Goal: Information Seeking & Learning: Learn about a topic

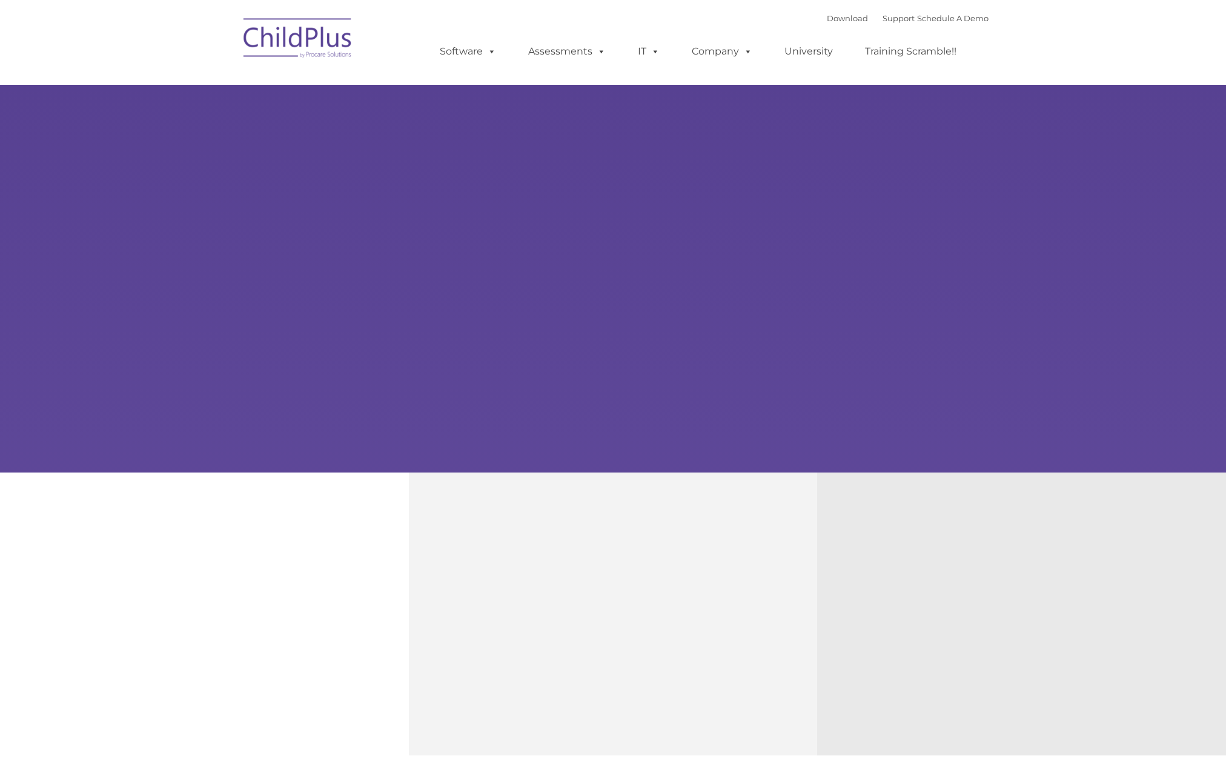
type input ""
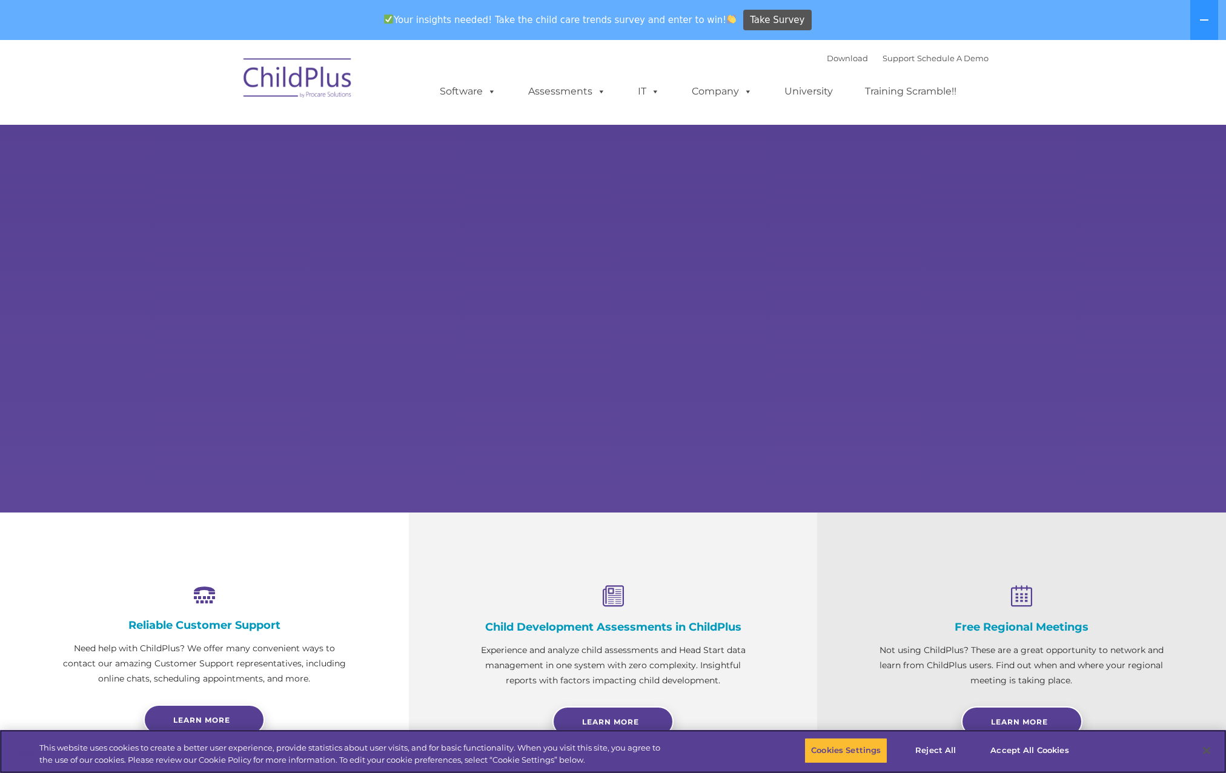
select select "MEDIUM"
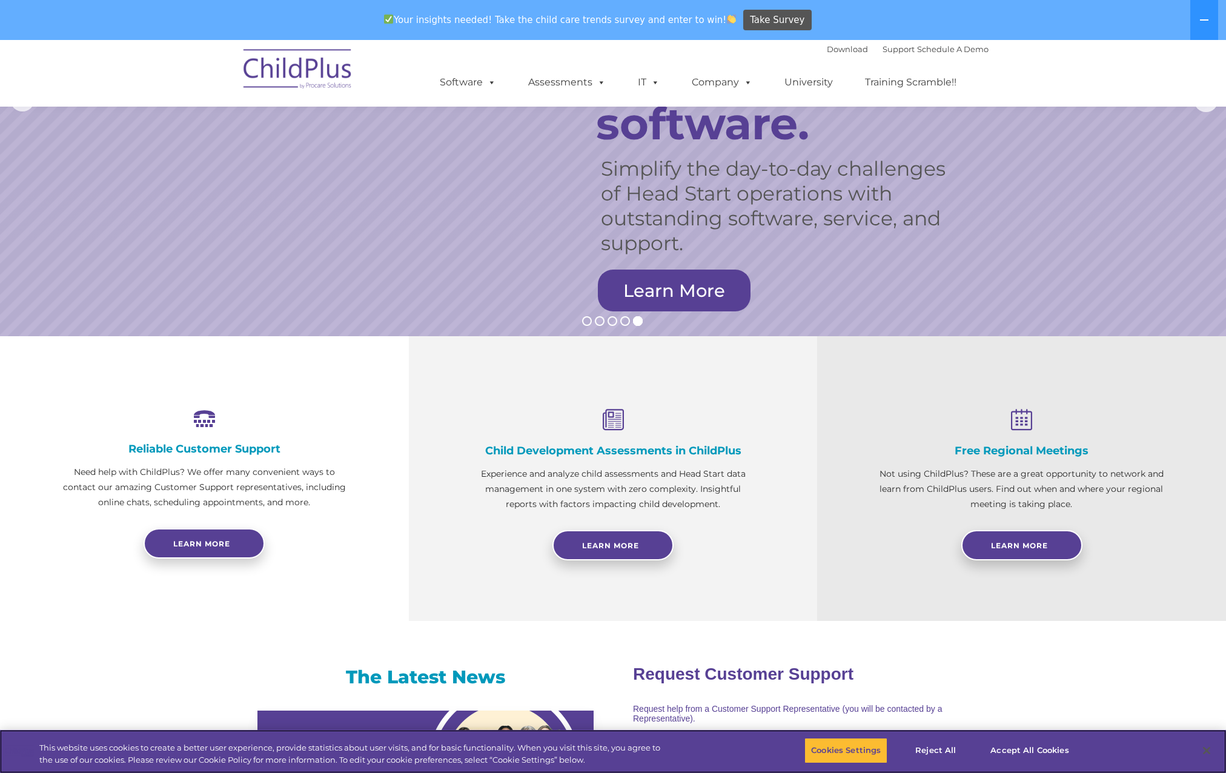
scroll to position [182, 0]
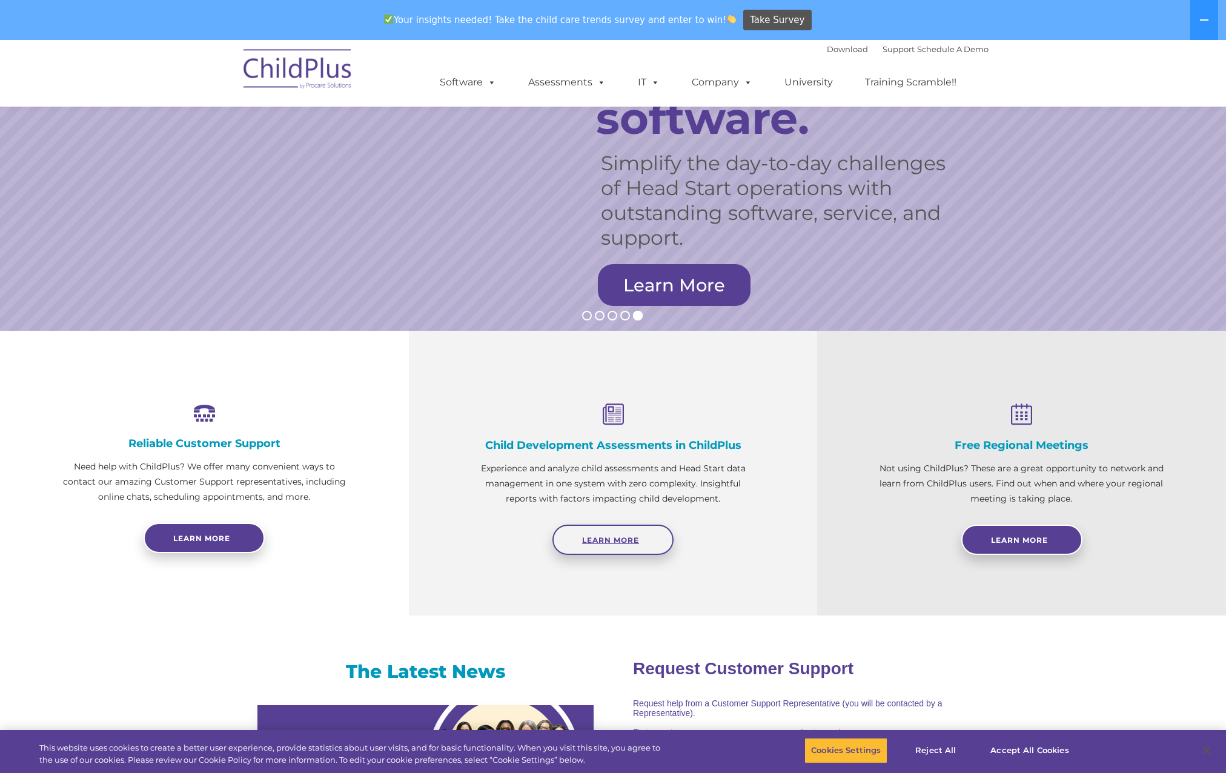
click at [618, 539] on span "Learn More" at bounding box center [610, 539] width 57 height 9
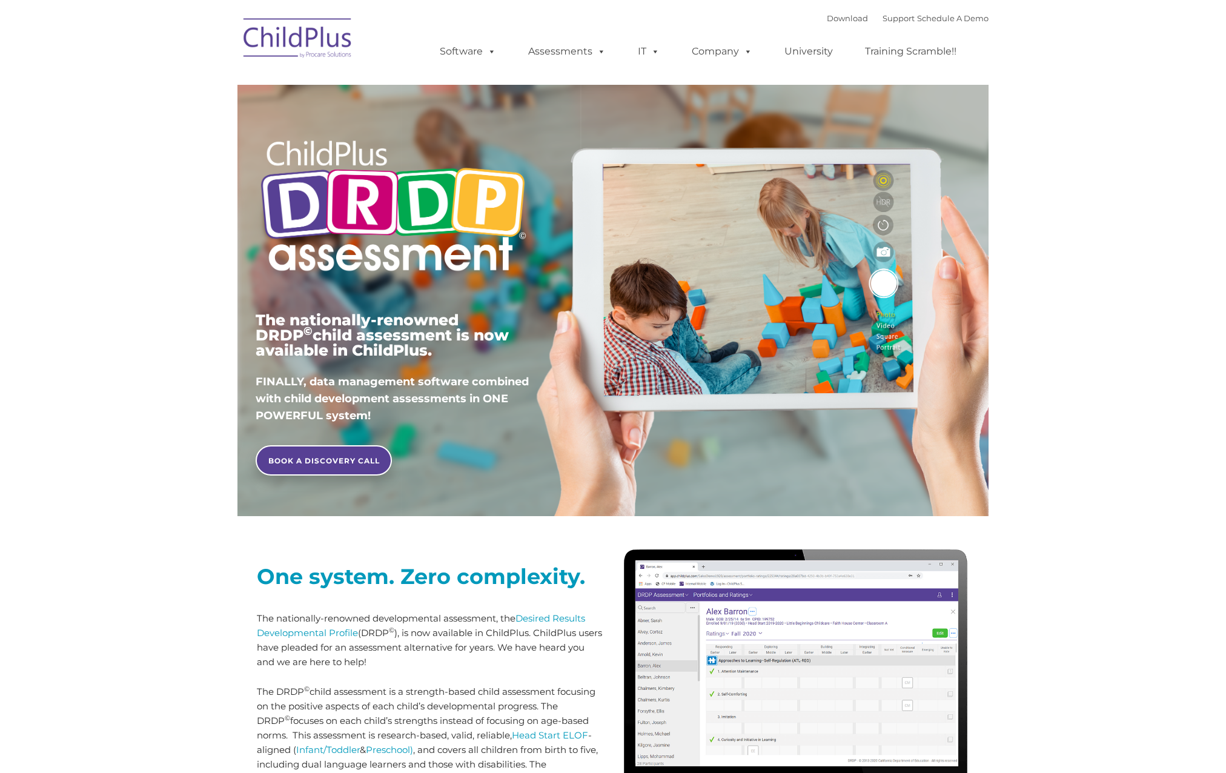
type input ""
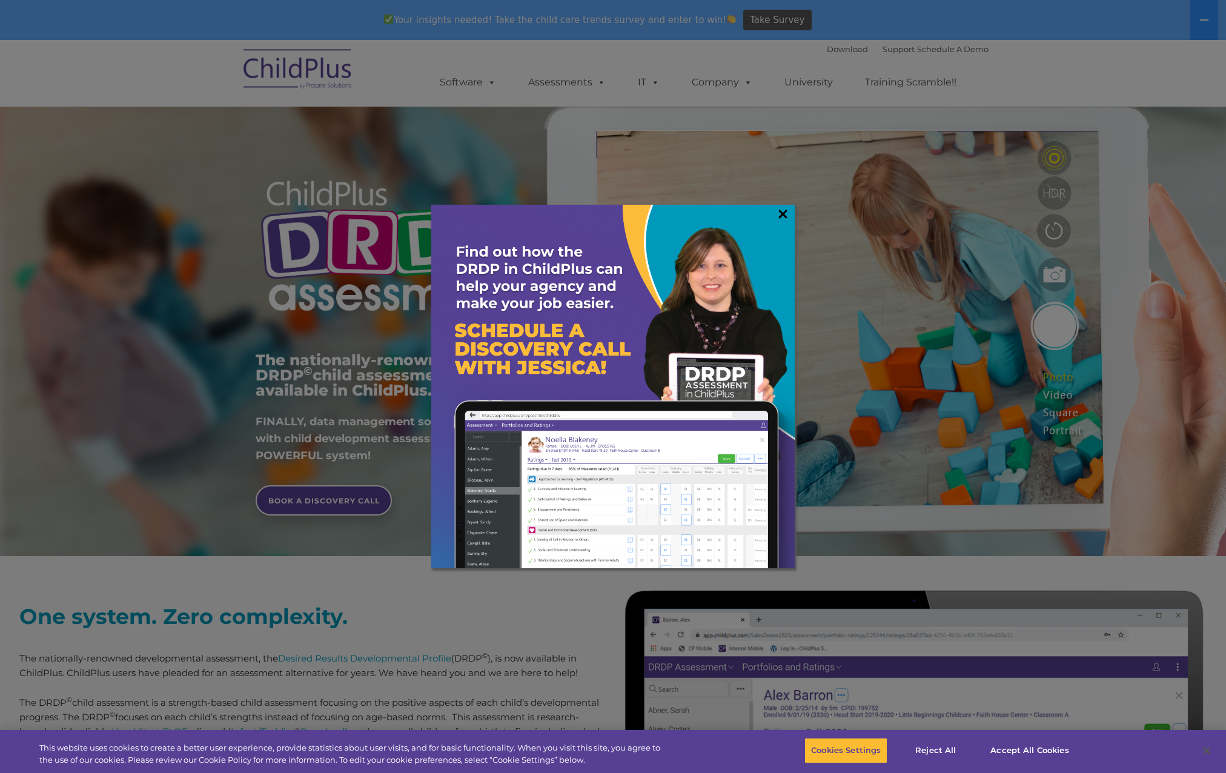
click at [785, 211] on link "×" at bounding box center [783, 214] width 14 height 12
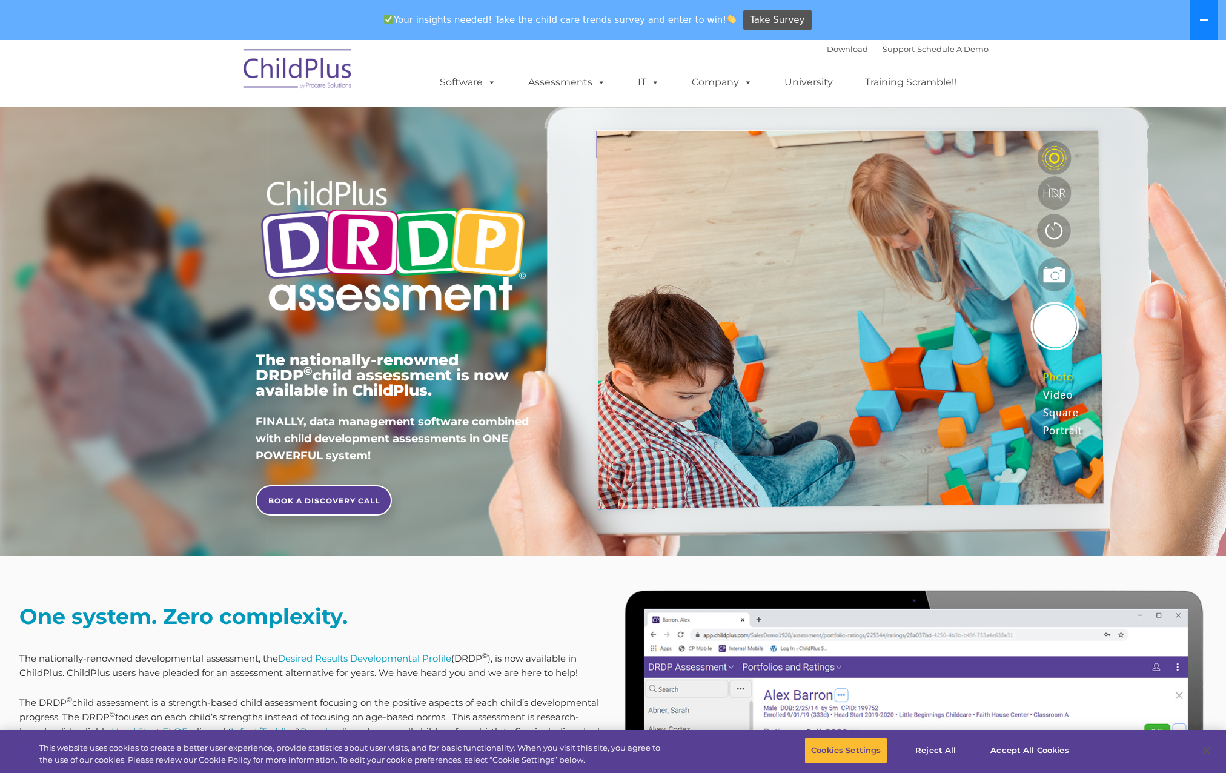
click at [1204, 19] on icon at bounding box center [1204, 20] width 10 height 10
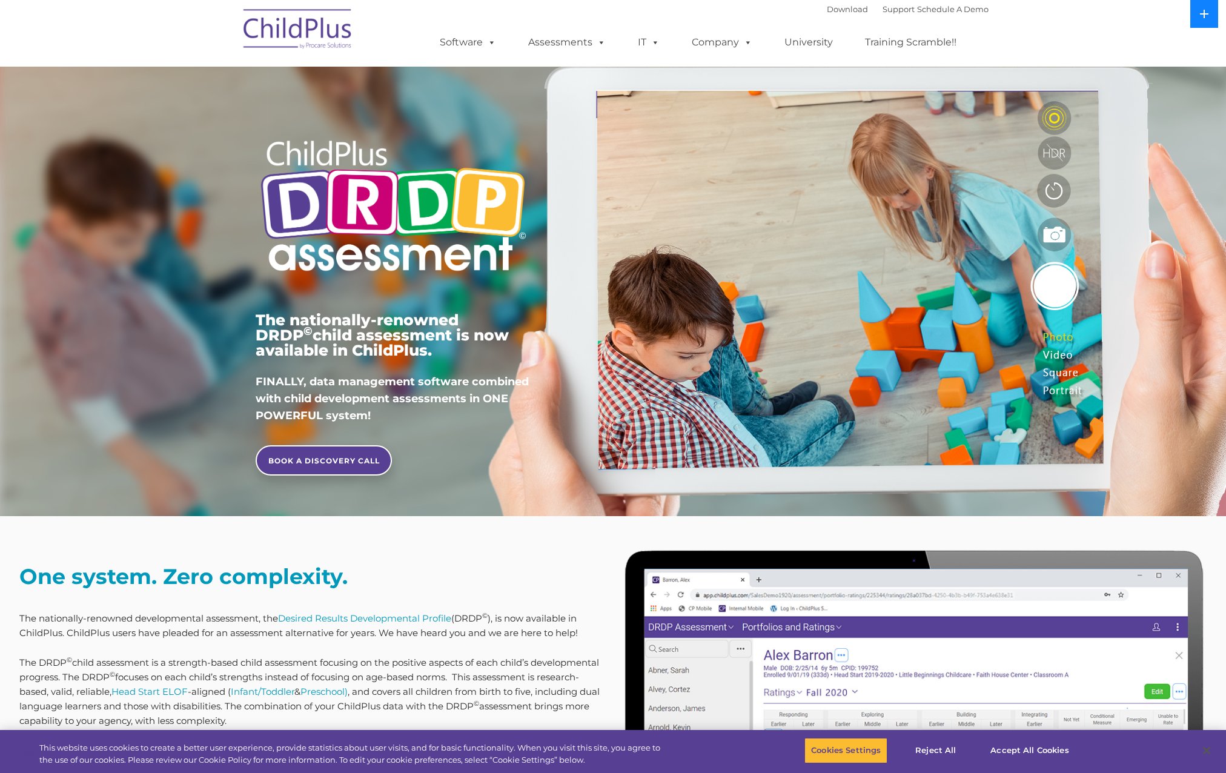
click at [1204, 19] on button at bounding box center [1204, 14] width 28 height 28
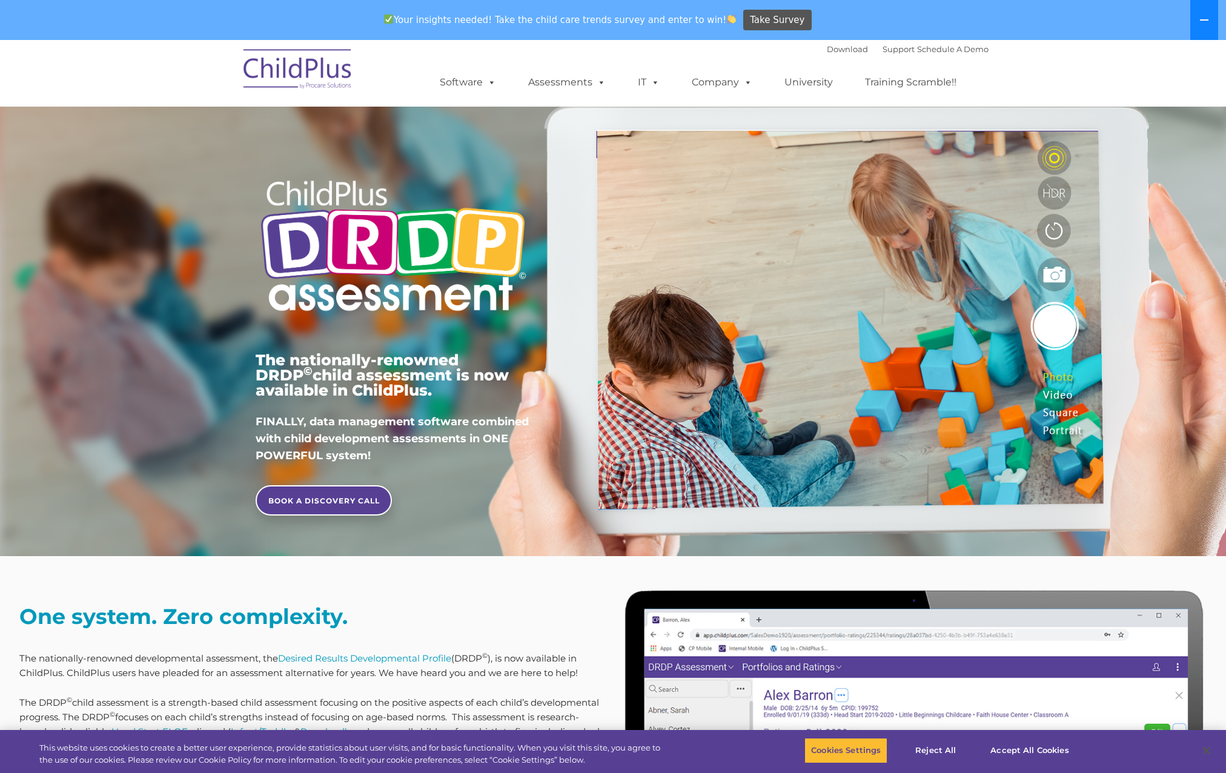
click at [1204, 19] on icon at bounding box center [1204, 20] width 10 height 10
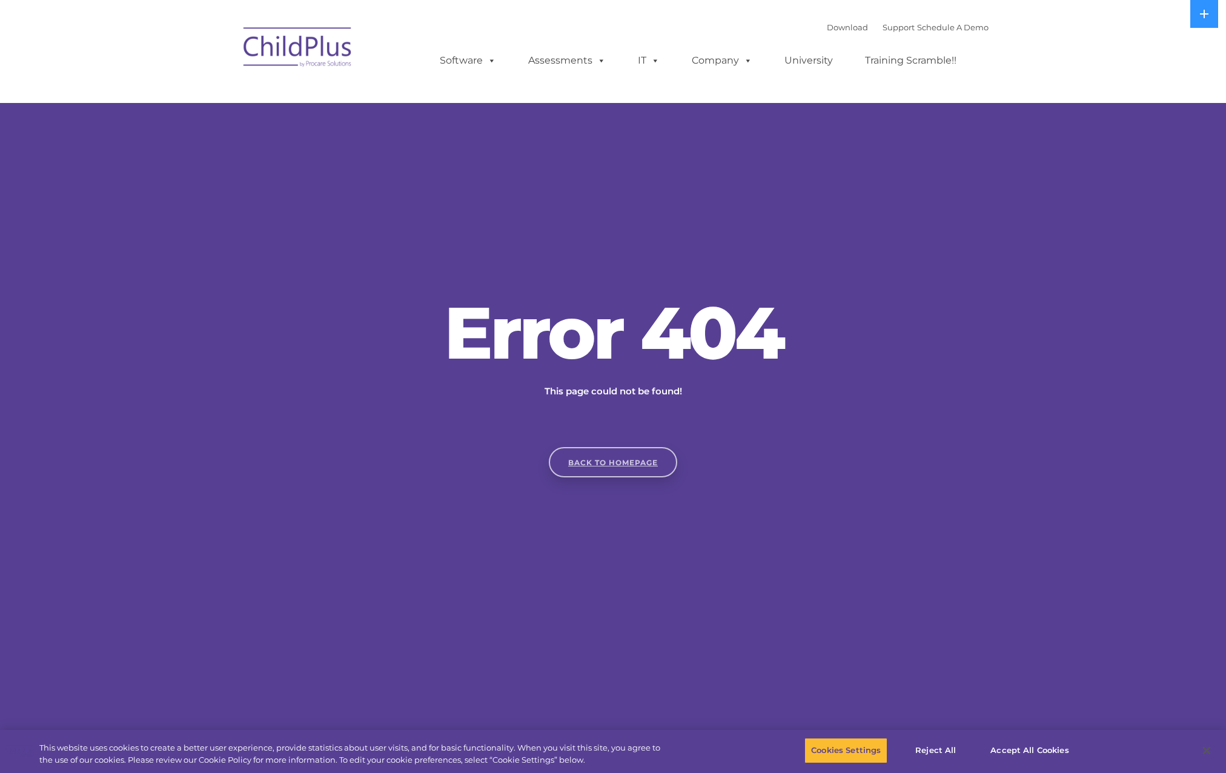
click at [626, 455] on link "Back to homepage" at bounding box center [613, 462] width 128 height 30
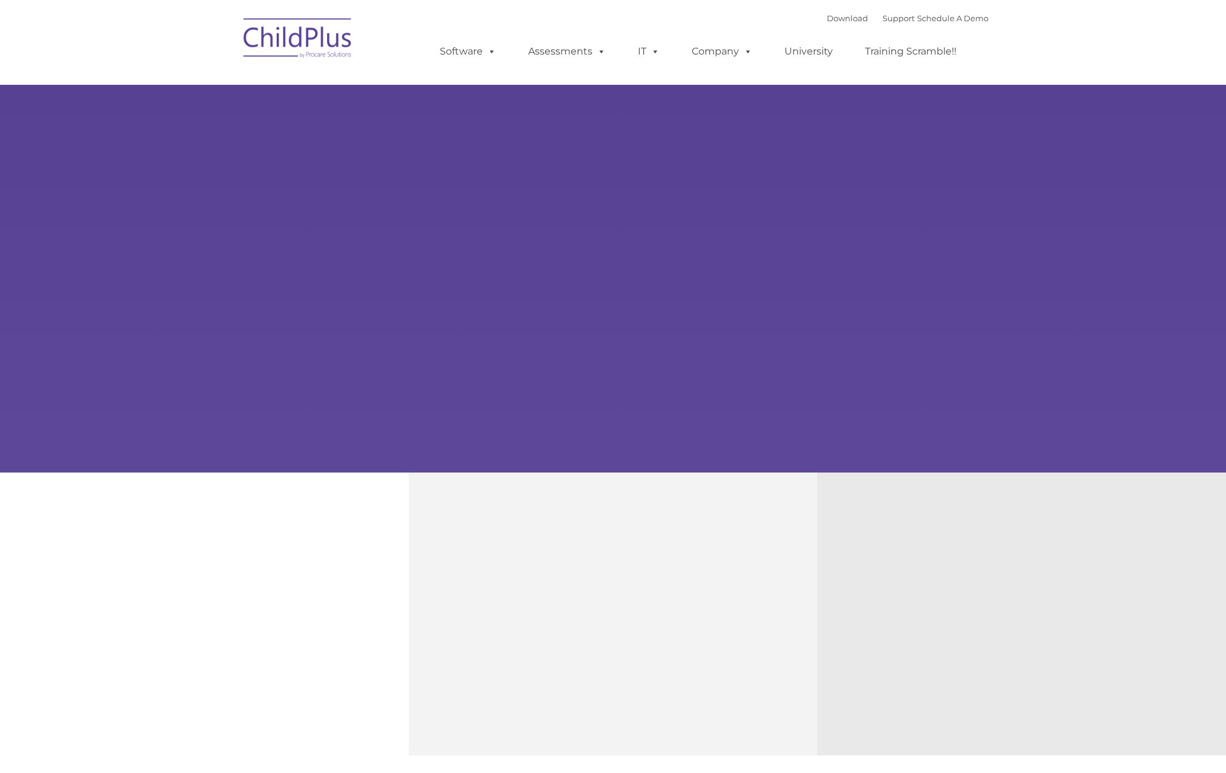
type input ""
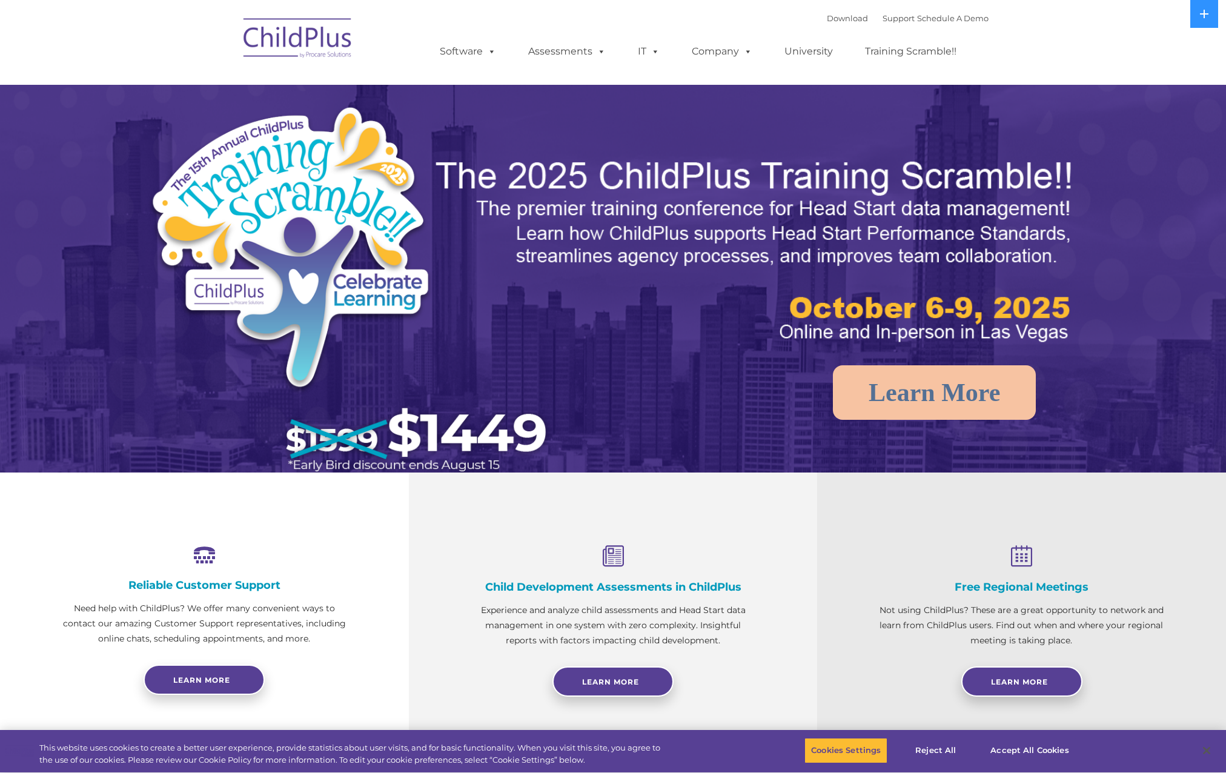
select select "MEDIUM"
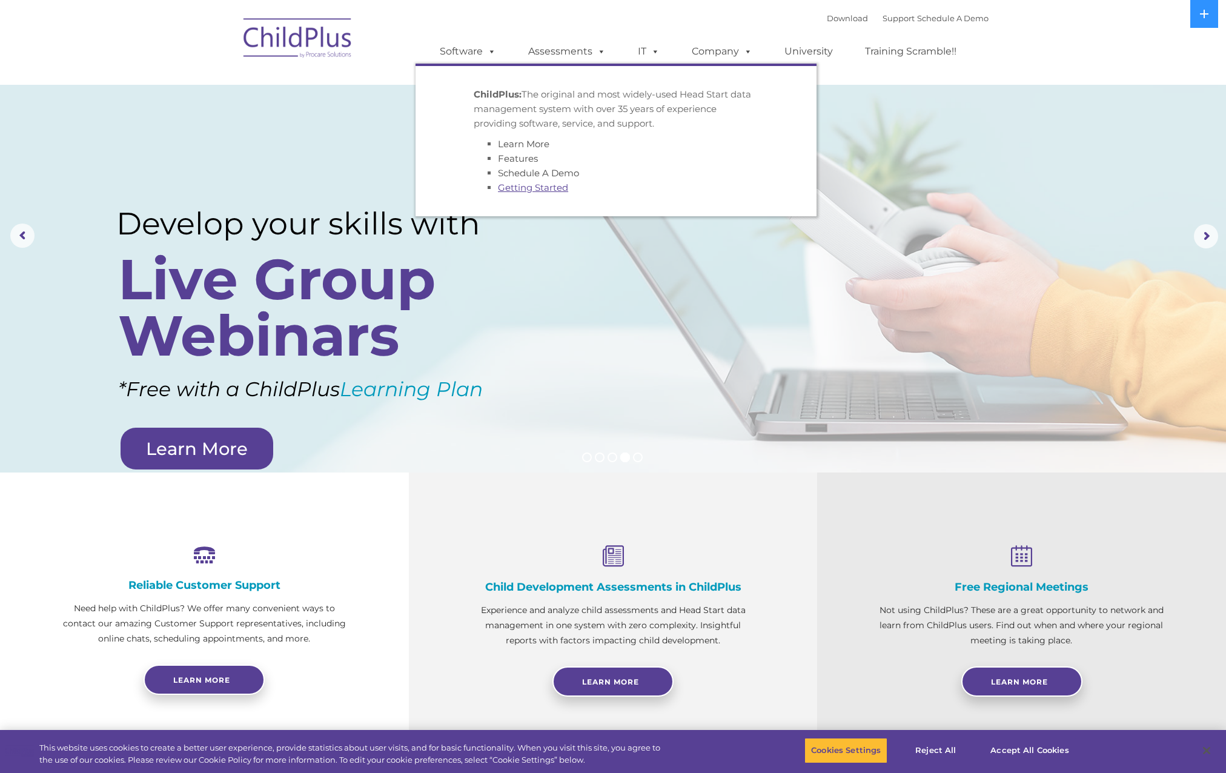
click at [517, 190] on link "Getting Started" at bounding box center [533, 188] width 70 height 12
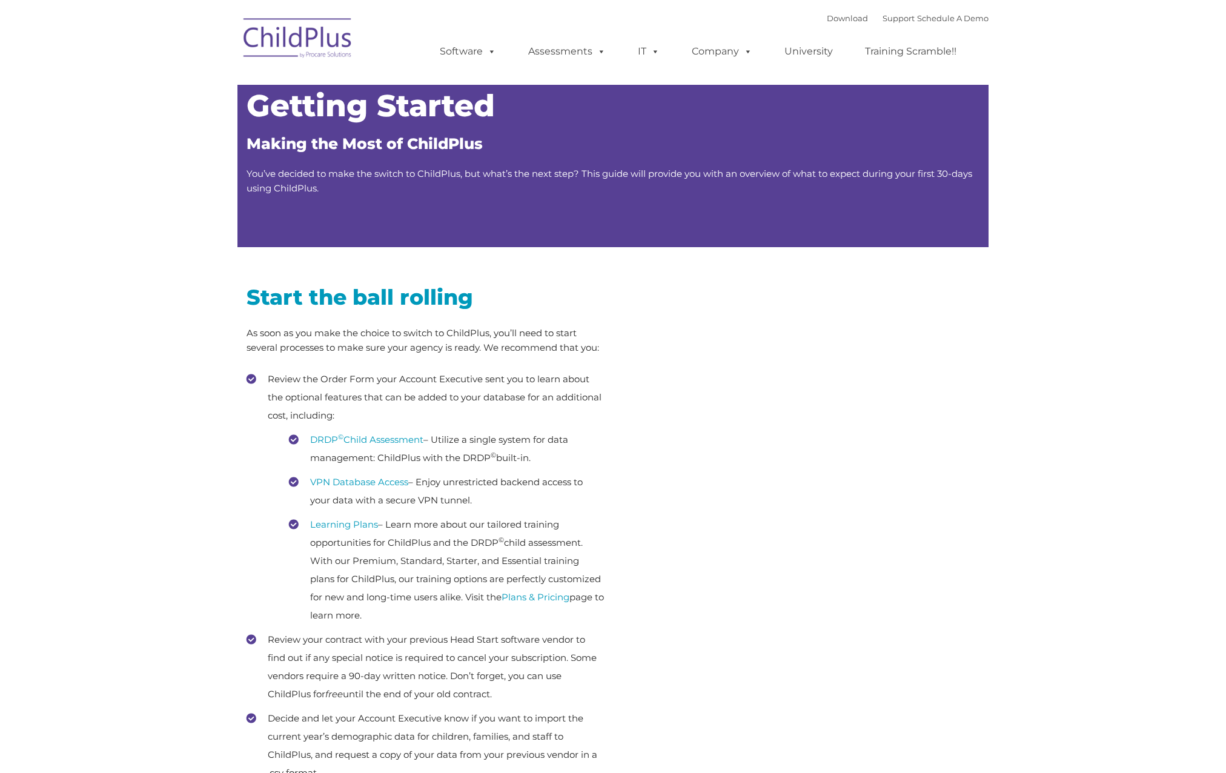
type input ""
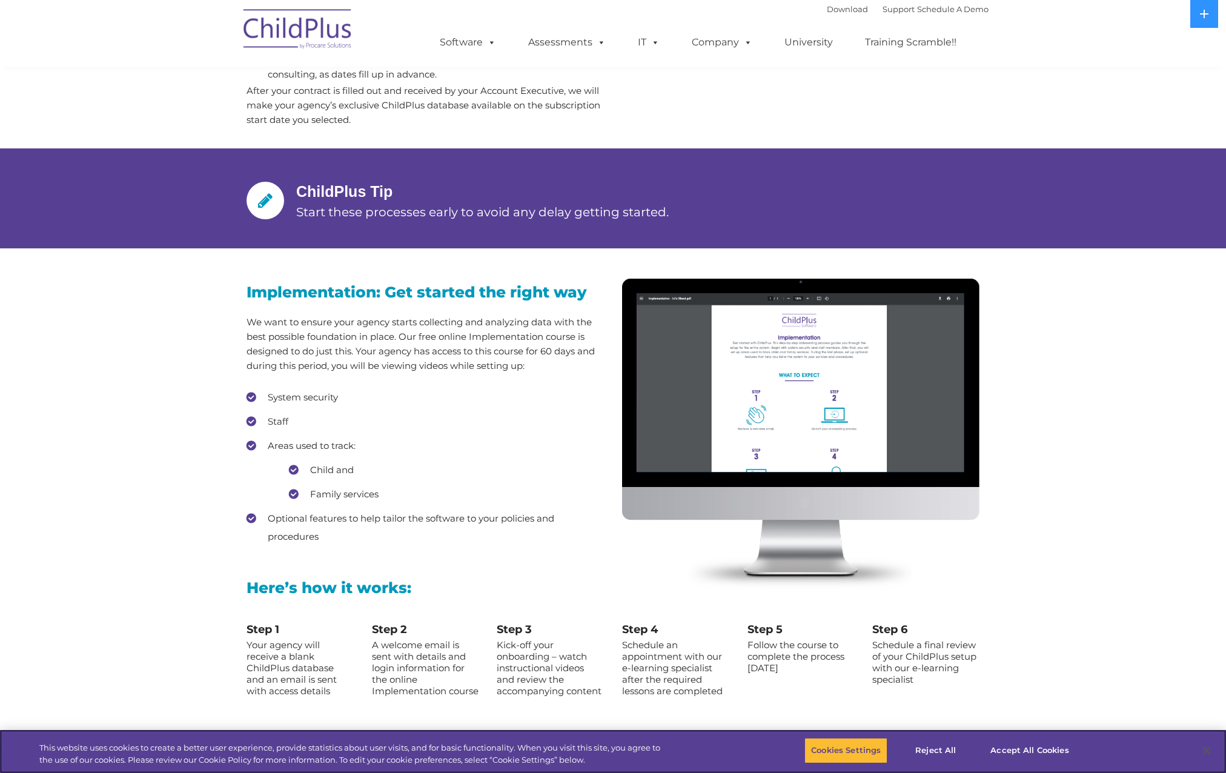
scroll to position [848, 0]
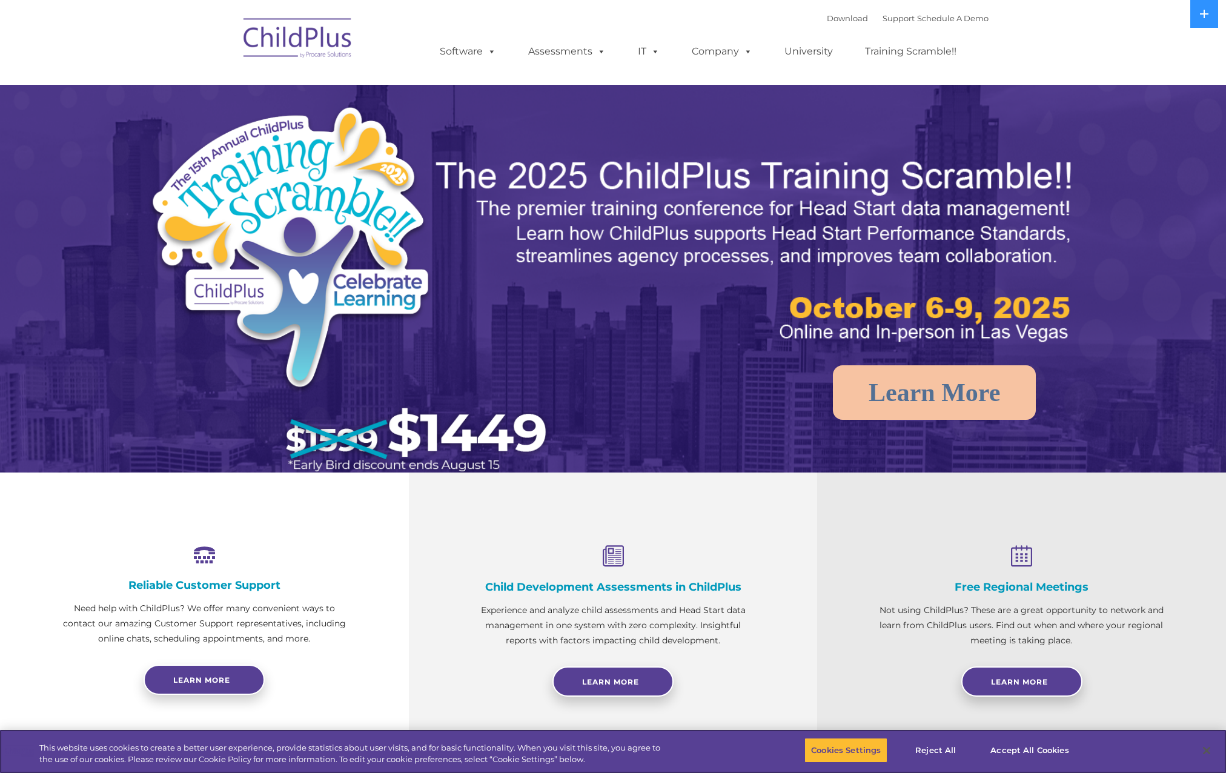
select select "MEDIUM"
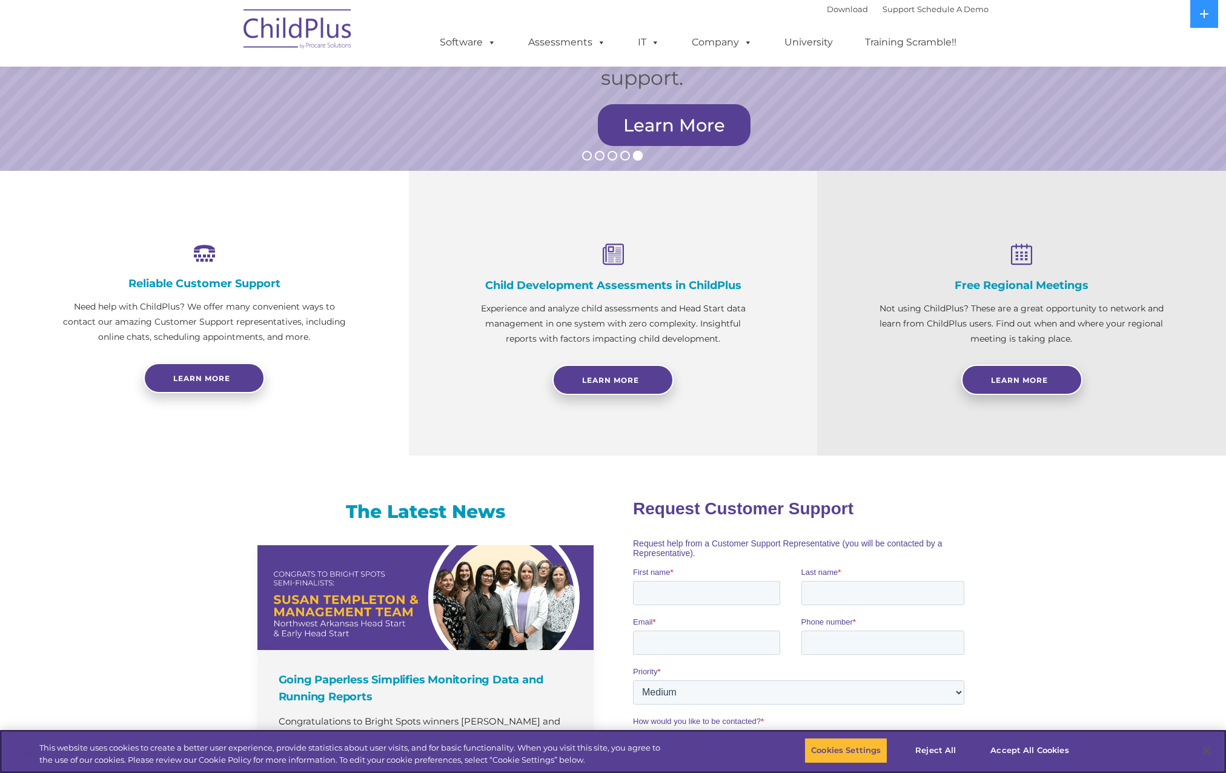
scroll to position [303, 0]
